Goal: Check status

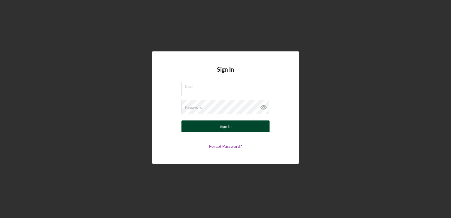
type input "[EMAIL_ADDRESS][DOMAIN_NAME]"
click at [230, 122] on div "Sign In" at bounding box center [226, 126] width 12 height 12
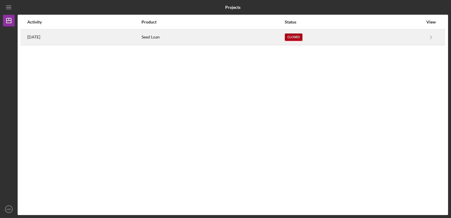
click at [303, 38] on div "Closed" at bounding box center [294, 36] width 18 height 7
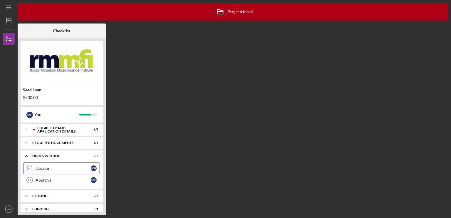
click at [54, 167] on div "Decsion" at bounding box center [63, 168] width 55 height 5
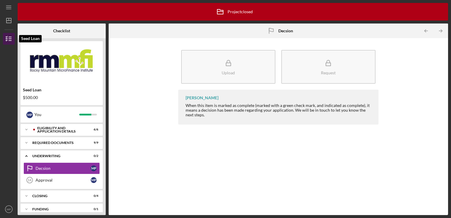
click at [9, 40] on icon "button" at bounding box center [8, 38] width 15 height 15
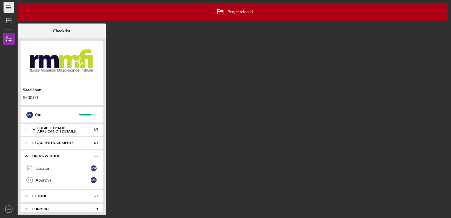
click at [9, 8] on icon "Icon/Menu" at bounding box center [8, 7] width 13 height 13
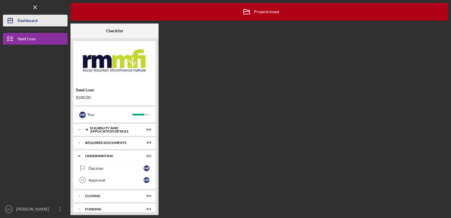
click at [25, 23] on div "Dashboard" at bounding box center [28, 21] width 20 height 13
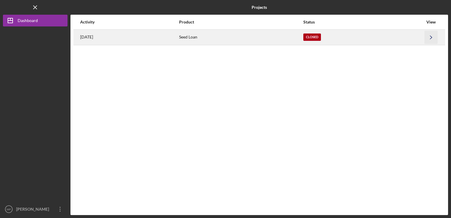
click at [431, 38] on polyline "button" at bounding box center [431, 37] width 2 height 3
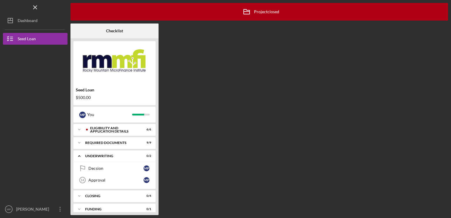
click at [124, 93] on div "Seed Loan $500.00" at bounding box center [114, 93] width 82 height 17
click at [140, 142] on div "REQUIRED DOCUMENTS" at bounding box center [116, 143] width 63 height 4
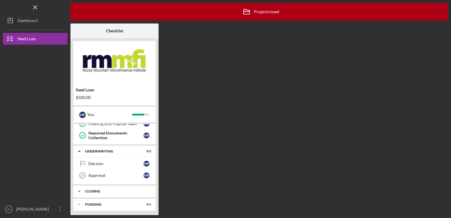
click at [121, 190] on div "closing" at bounding box center [116, 191] width 63 height 4
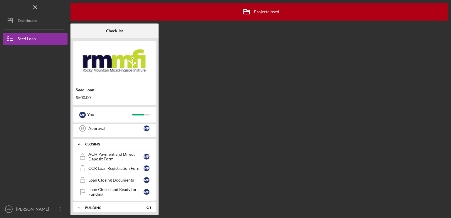
scroll to position [163, 0]
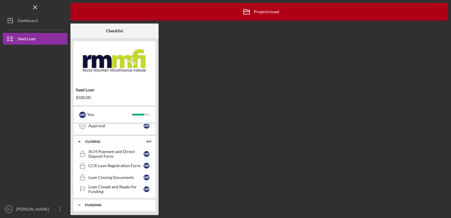
click at [125, 204] on div "FUNDING" at bounding box center [116, 205] width 63 height 4
